Goal: Information Seeking & Learning: Learn about a topic

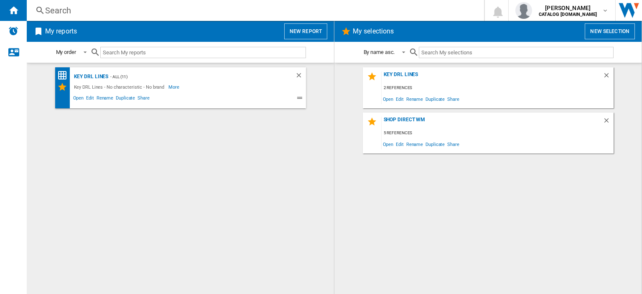
click at [62, 10] on div "Search" at bounding box center [253, 11] width 417 height 12
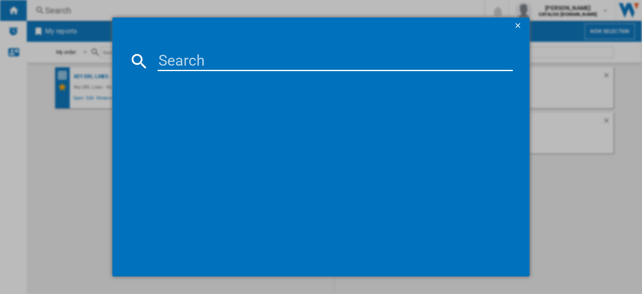
paste input "DIN15X20"
type input "DIN15X20"
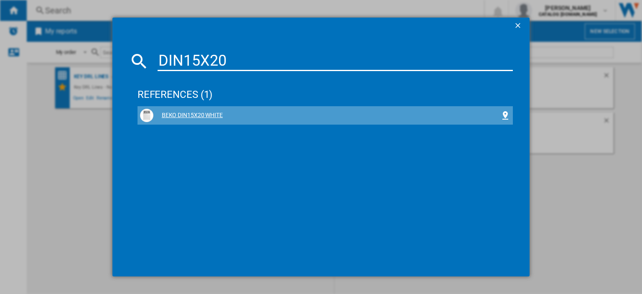
click at [184, 112] on div "BEKO DIN15X20 WHITE" at bounding box center [326, 115] width 347 height 8
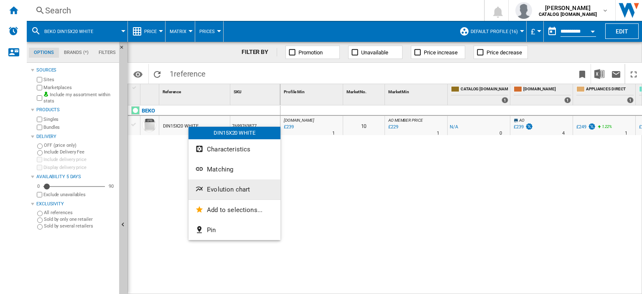
click at [229, 185] on button "Evolution chart" at bounding box center [235, 189] width 92 height 20
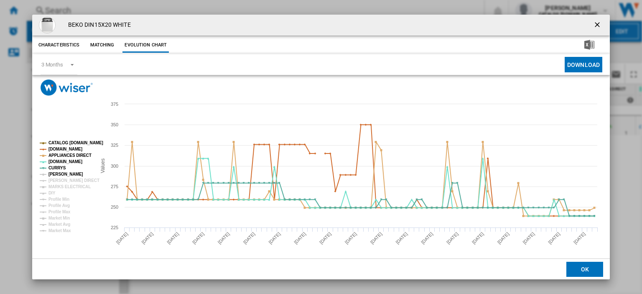
click at [55, 175] on tspan "[PERSON_NAME]" at bounding box center [65, 174] width 35 height 5
click at [56, 180] on tspan "[PERSON_NAME] DIRECT" at bounding box center [73, 180] width 51 height 5
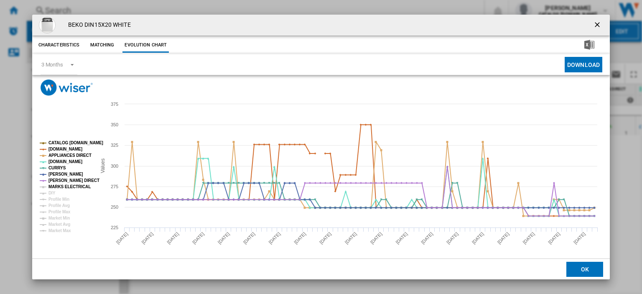
click at [56, 187] on tspan "MARKS ELECTRICAL" at bounding box center [69, 186] width 42 height 5
